Goal: Navigation & Orientation: Go to known website

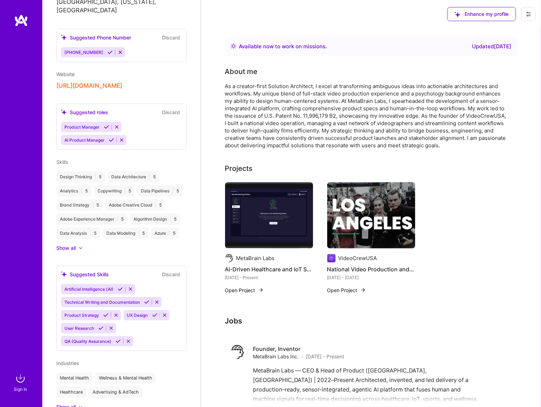
scroll to position [192, 0]
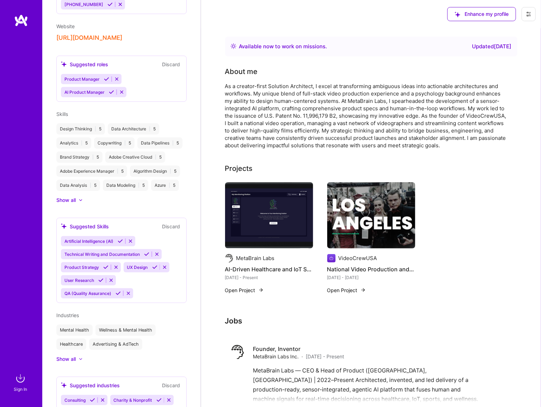
click at [21, 377] on img at bounding box center [20, 378] width 14 height 14
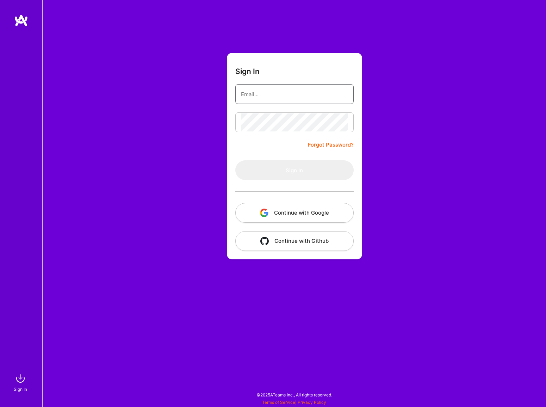
click at [259, 94] on input "email" at bounding box center [294, 94] width 107 height 18
type input "[EMAIL_ADDRESS][DOMAIN_NAME]"
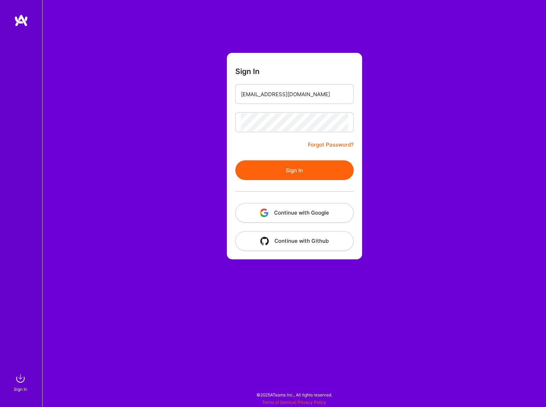
click at [294, 169] on button "Sign In" at bounding box center [294, 170] width 118 height 20
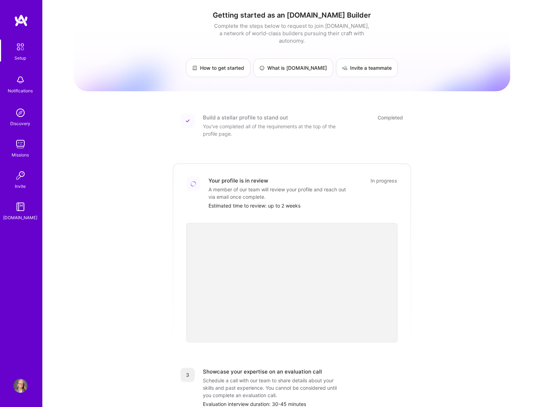
click at [18, 48] on img at bounding box center [20, 46] width 15 height 15
